Goal: Task Accomplishment & Management: Manage account settings

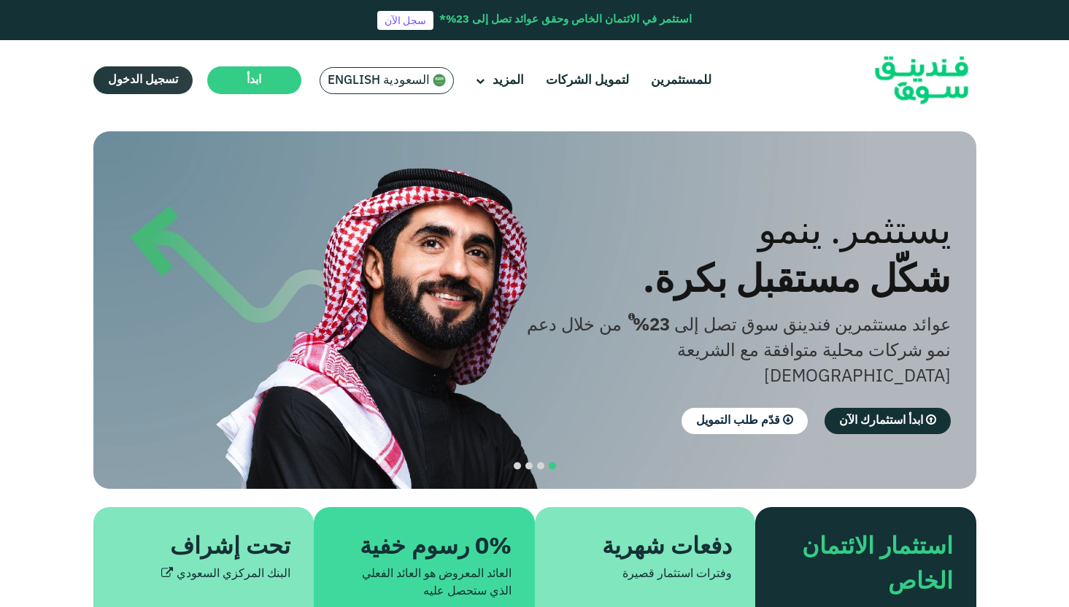
click at [163, 85] on span "تسجيل الدخول" at bounding box center [143, 79] width 70 height 11
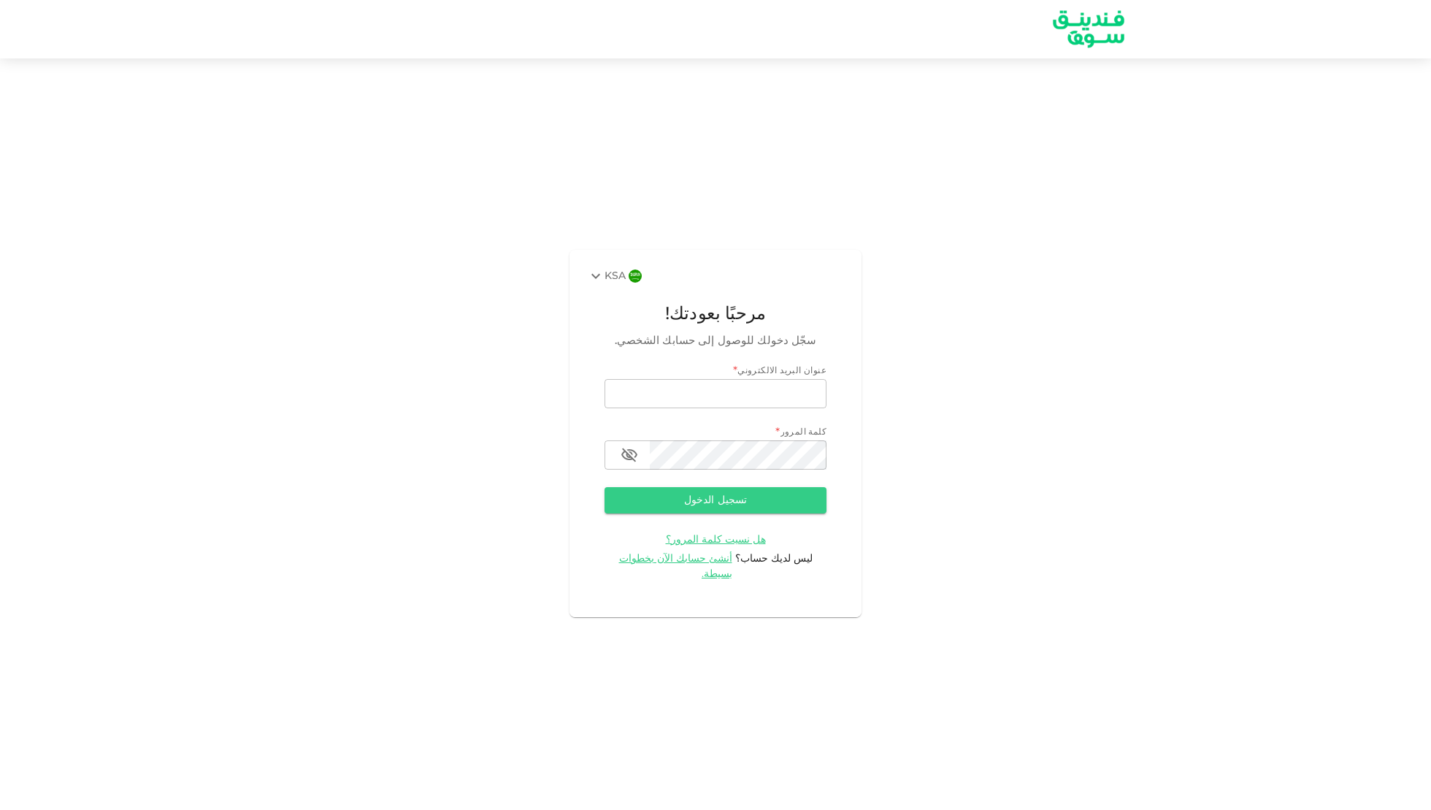
click at [635, 283] on img at bounding box center [635, 275] width 13 height 13
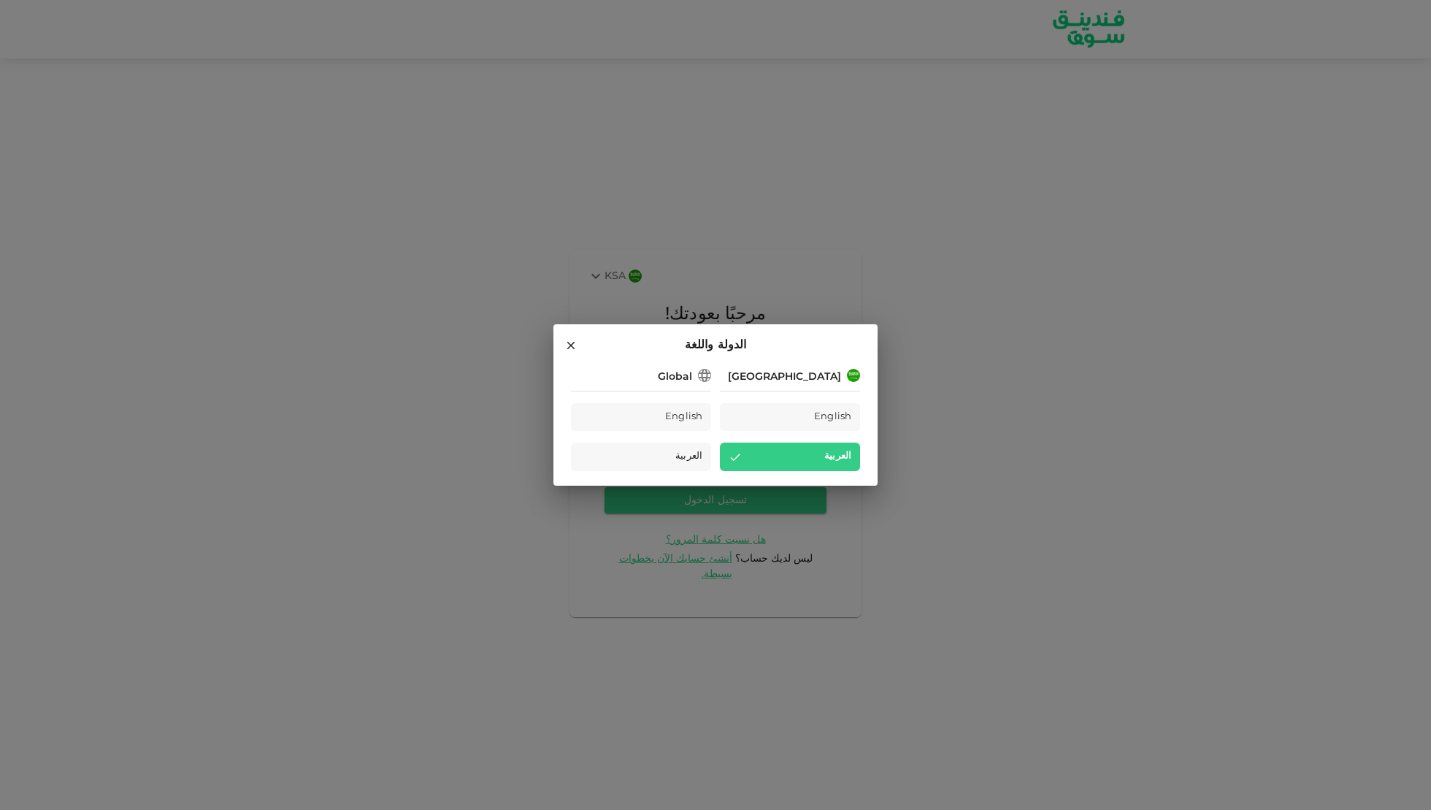
click at [720, 210] on div "الدولة واللغة Saudi Arabia English العربية Global English العربية" at bounding box center [715, 405] width 1431 height 810
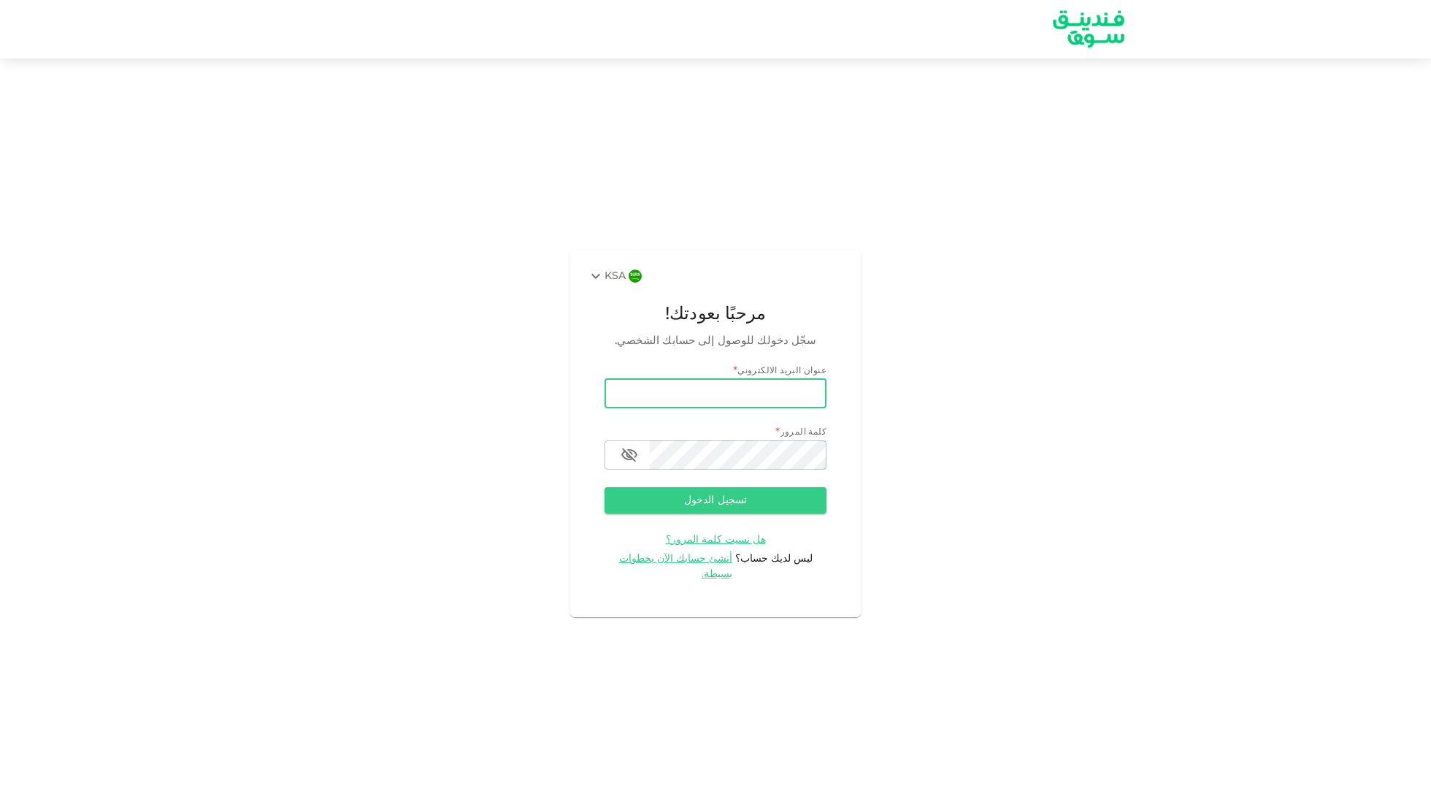
click at [710, 399] on input "email" at bounding box center [715, 393] width 222 height 29
type input "othman.alshiha@gmail.com"
click at [626, 464] on icon "button" at bounding box center [630, 455] width 18 height 18
click at [685, 491] on form "عنوان البريد الالكتروني email othman.alshiha@gmail.com email كلمة المرور passwo…" at bounding box center [715, 473] width 222 height 218
click at [691, 505] on button "تسجيل الدخول" at bounding box center [715, 500] width 222 height 26
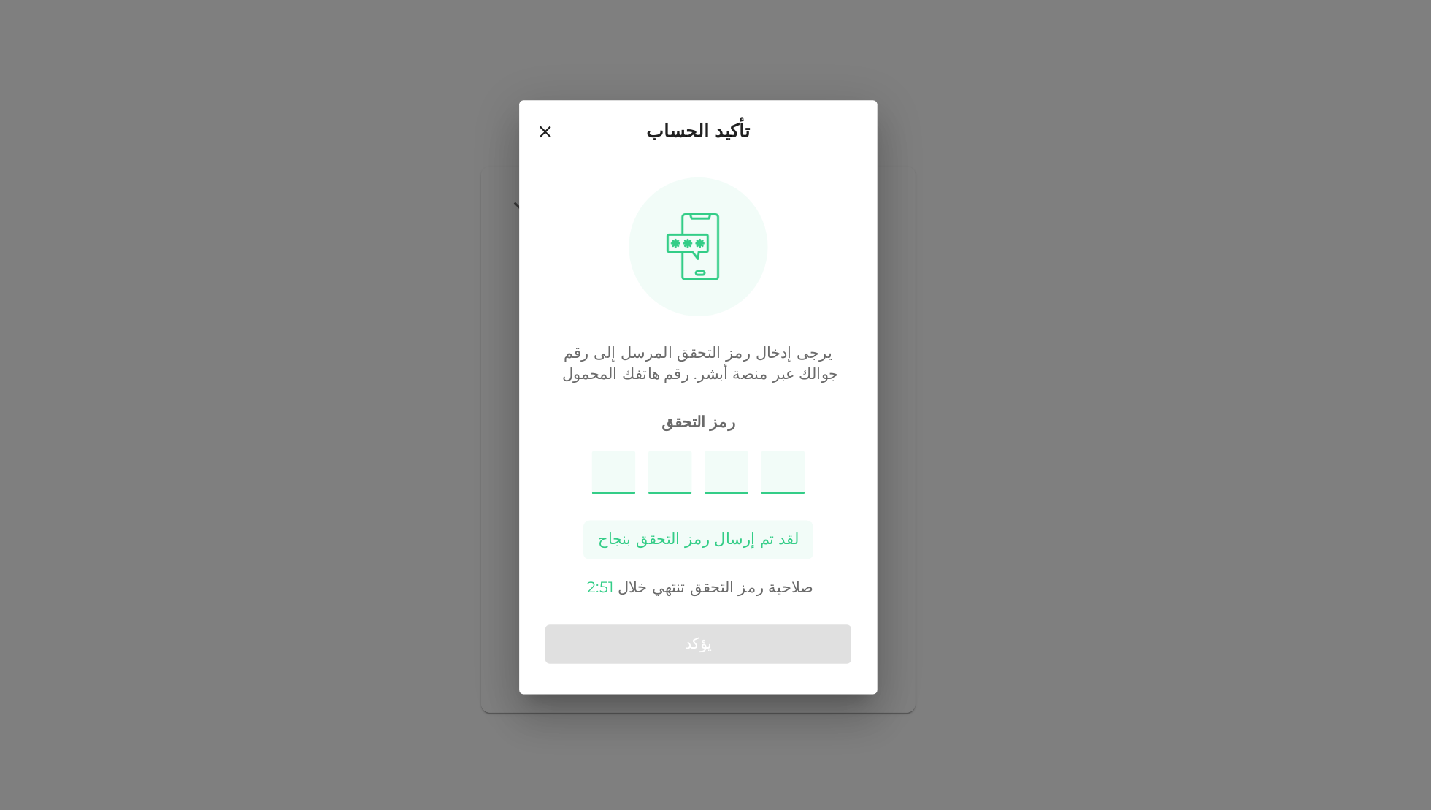
type input "9"
type input "3"
type input "4"
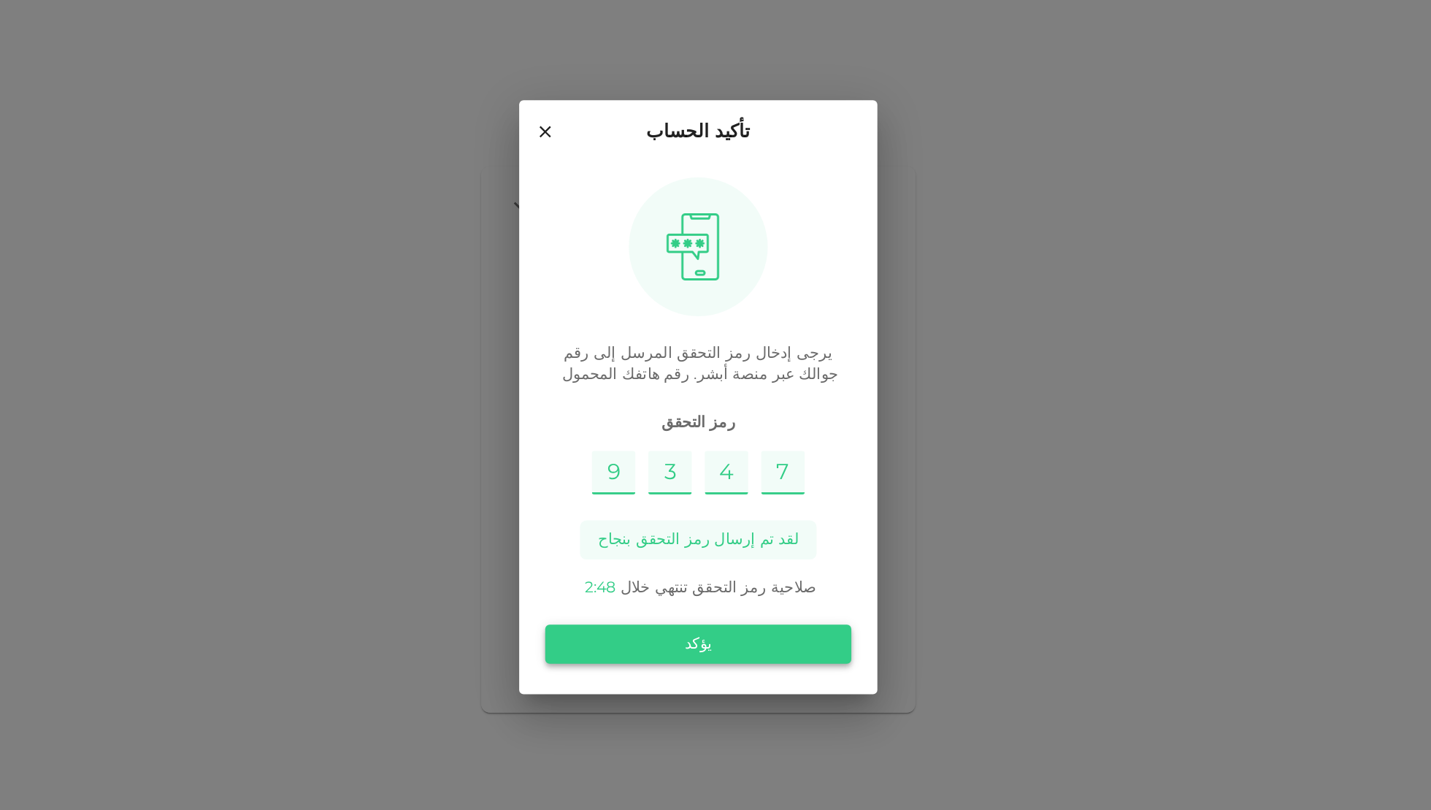
type input "7"
click at [722, 576] on button "يؤكد" at bounding box center [715, 571] width 206 height 26
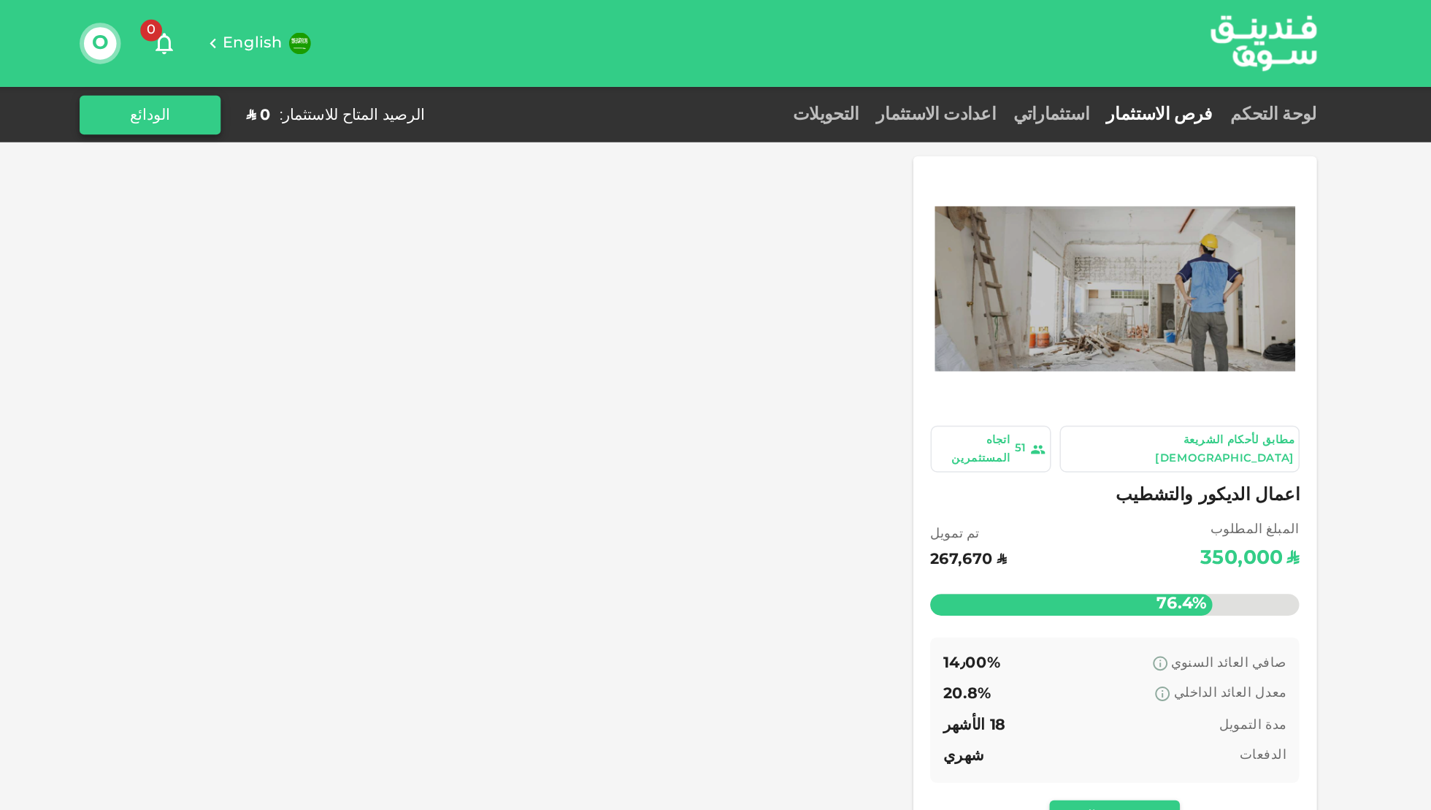
click at [362, 86] on button "الودائع" at bounding box center [346, 77] width 95 height 26
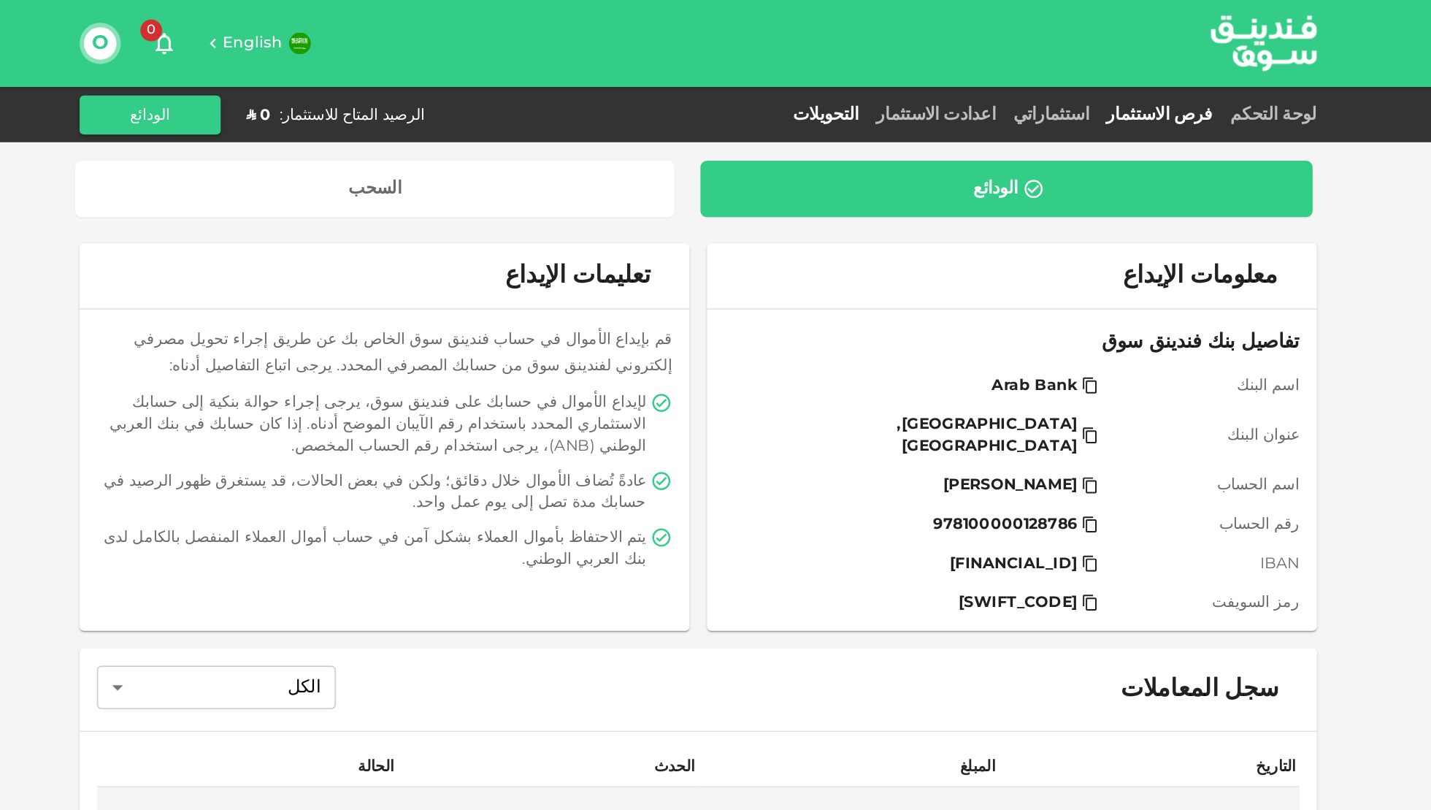
click at [1013, 74] on link "فرص الاستثمار" at bounding box center [1025, 77] width 83 height 11
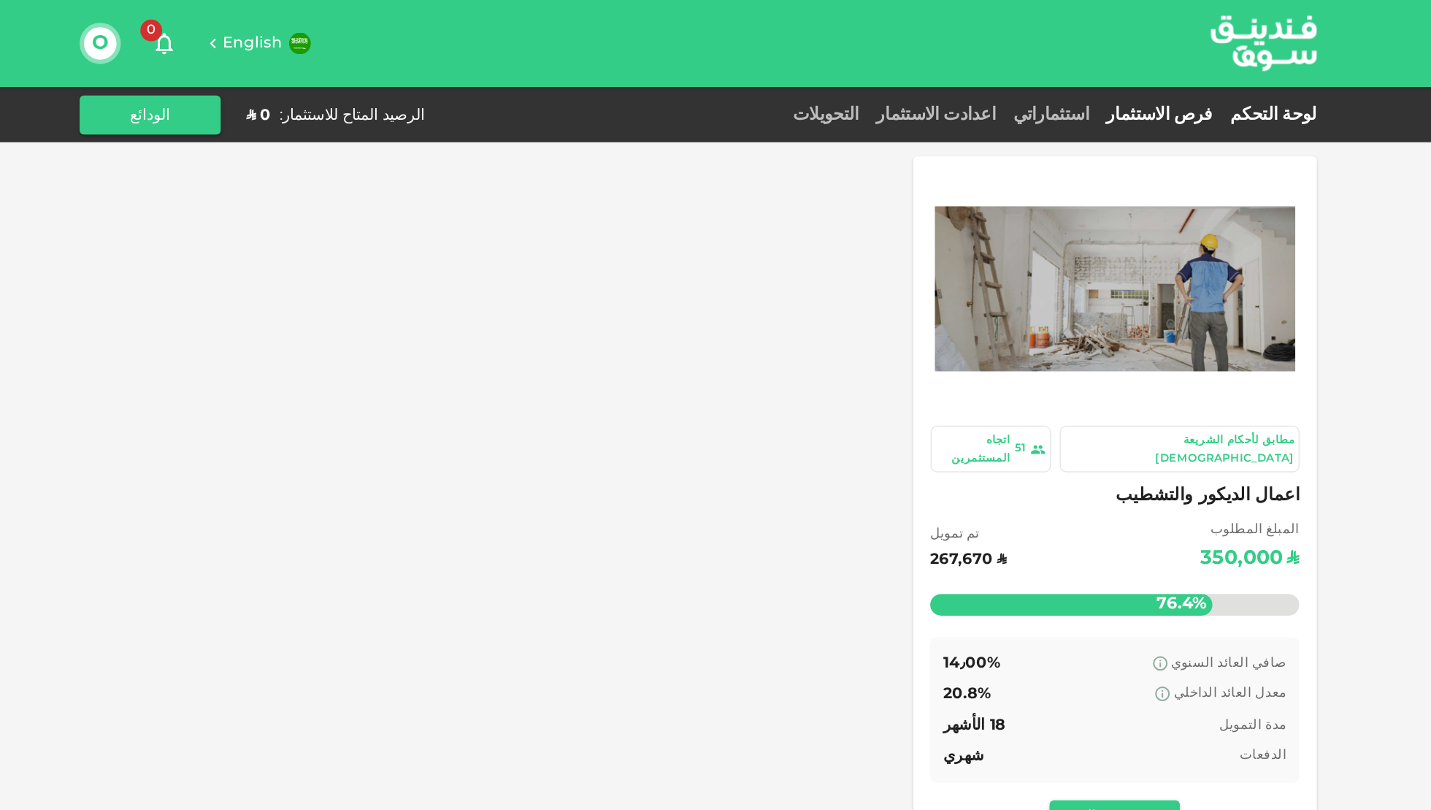
click at [1072, 72] on link "لوحة التحكم" at bounding box center [1099, 77] width 64 height 11
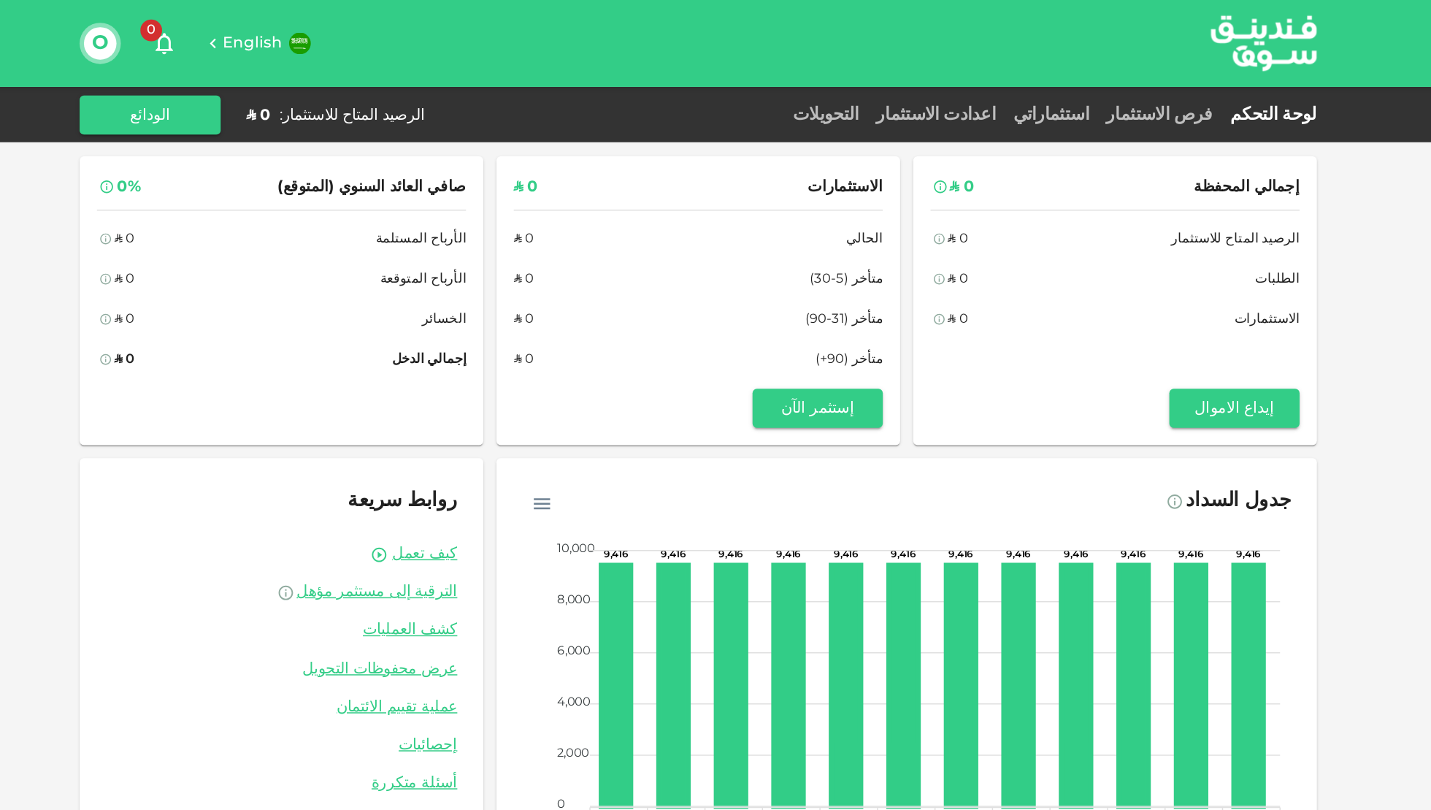
click at [956, 91] on div "لوحة التحكم فرص الاستثمار استثماراتي اعدادت الاستثمار التحويلات الرصيد المتاح ل…" at bounding box center [715, 76] width 1431 height 37
click at [954, 82] on div "استثماراتي" at bounding box center [952, 78] width 63 height 18
